Goal: Transaction & Acquisition: Download file/media

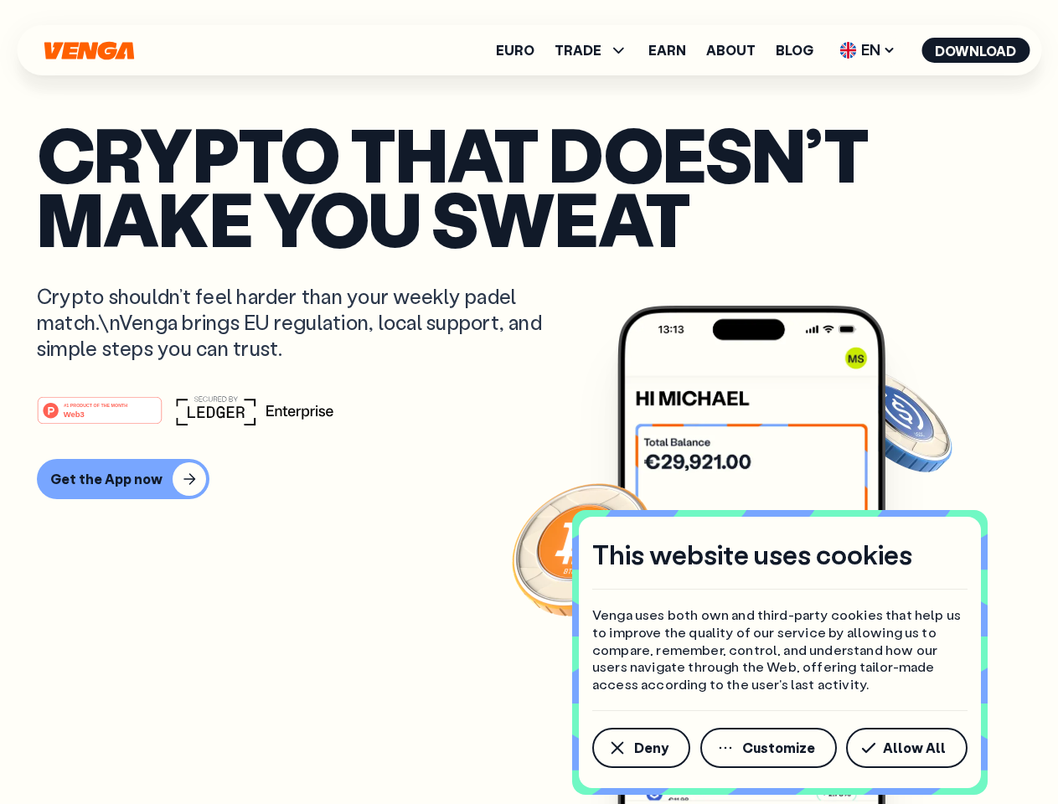
click at [529, 402] on div "#1 PRODUCT OF THE MONTH Web3" at bounding box center [529, 411] width 985 height 30
click at [640, 748] on span "Deny" at bounding box center [651, 748] width 34 height 13
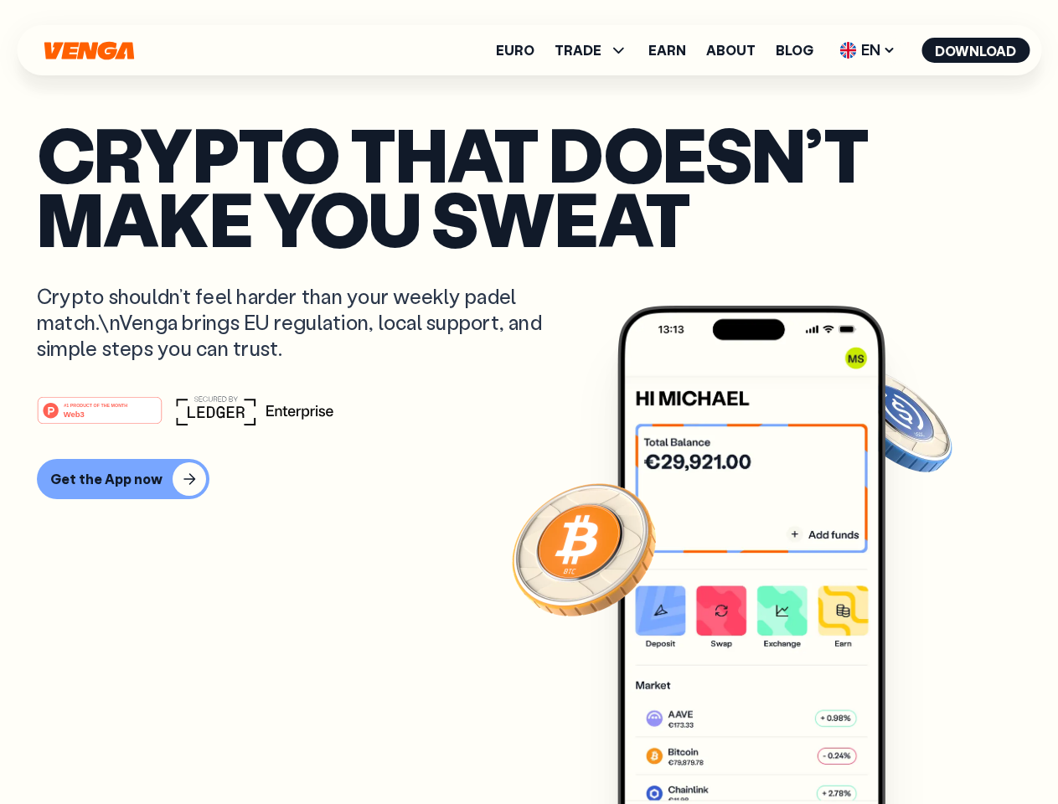
click at [770, 748] on img at bounding box center [752, 586] width 268 height 561
click at [910, 748] on article "Crypto that doesn’t make you sweat Crypto shouldn’t feel harder than your weekl…" at bounding box center [529, 436] width 985 height 628
click at [597, 50] on span "TRADE" at bounding box center [578, 50] width 47 height 13
click at [868, 50] on span "EN" at bounding box center [868, 50] width 68 height 27
click at [976, 50] on button "Download" at bounding box center [976, 50] width 108 height 25
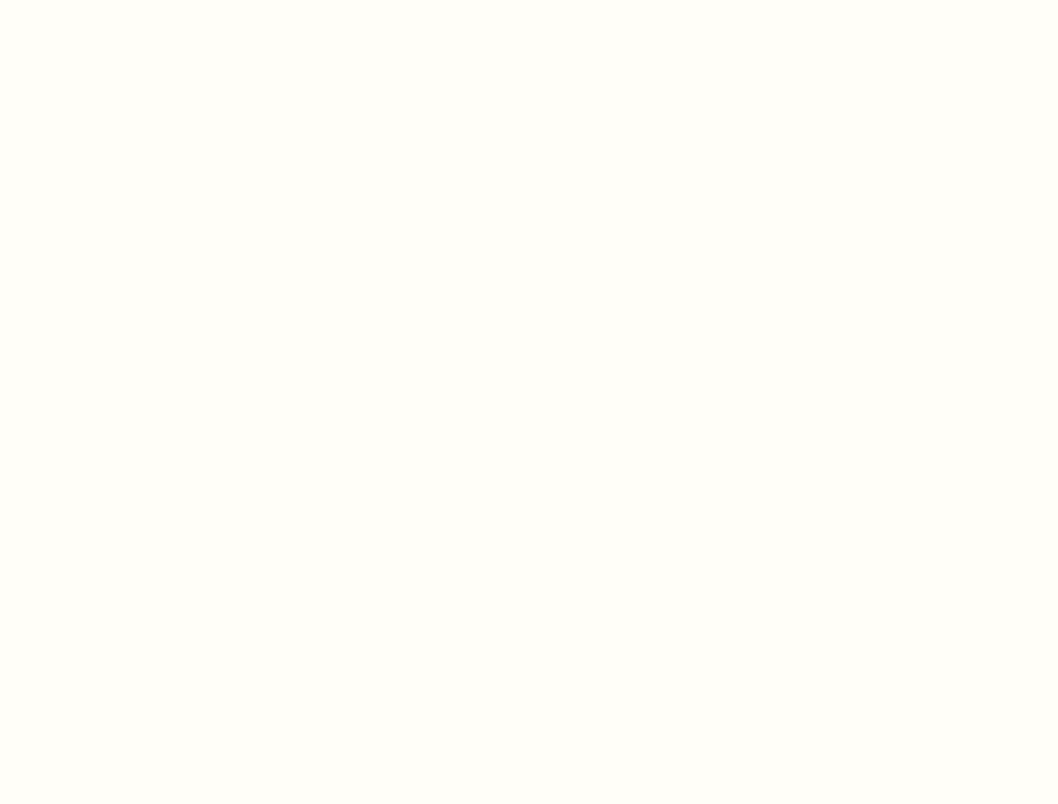
click at [529, 0] on html "This website uses cookies Venga uses both own and third-party cookies that help…" at bounding box center [529, 0] width 1058 height 0
click at [121, 0] on html "This website uses cookies Venga uses both own and third-party cookies that help…" at bounding box center [529, 0] width 1058 height 0
click at [102, 0] on html "This website uses cookies Venga uses both own and third-party cookies that help…" at bounding box center [529, 0] width 1058 height 0
